Goal: Navigation & Orientation: Go to known website

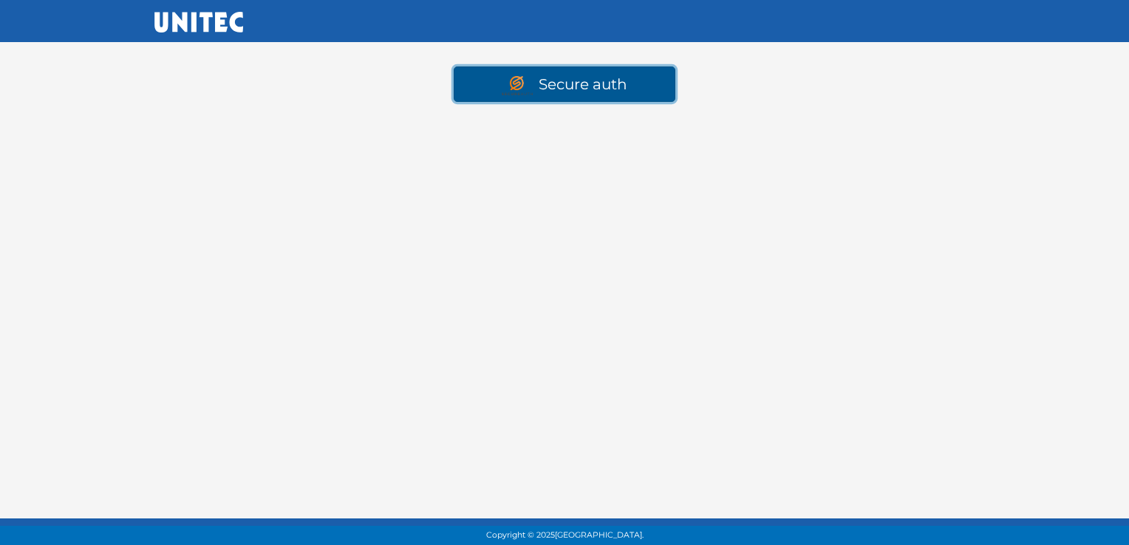
click at [565, 87] on link "Secure auth" at bounding box center [565, 84] width 222 height 35
click at [532, 95] on link "Secure auth" at bounding box center [565, 84] width 222 height 35
click at [567, 81] on link "Secure auth" at bounding box center [565, 84] width 222 height 35
